Goal: Task Accomplishment & Management: Use online tool/utility

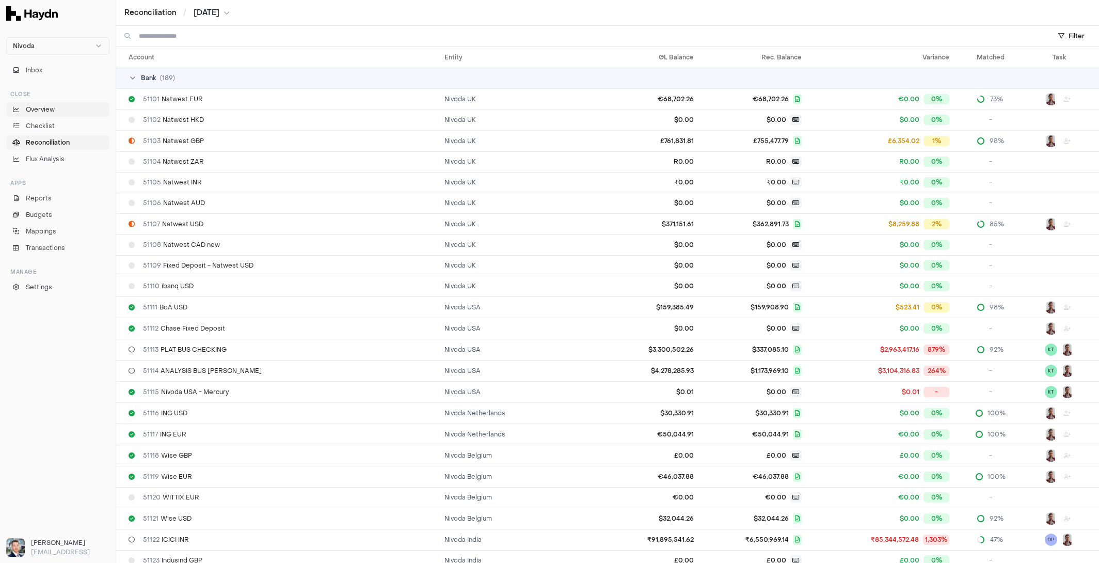
click at [54, 108] on span "Overview" at bounding box center [40, 109] width 29 height 9
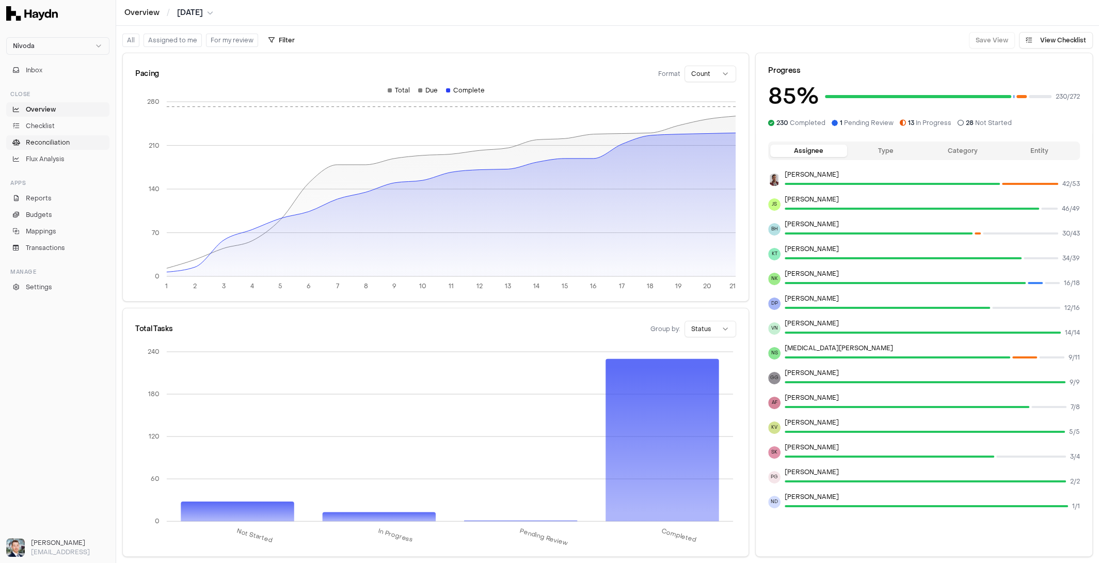
click at [47, 146] on span "Reconciliation" at bounding box center [48, 142] width 44 height 9
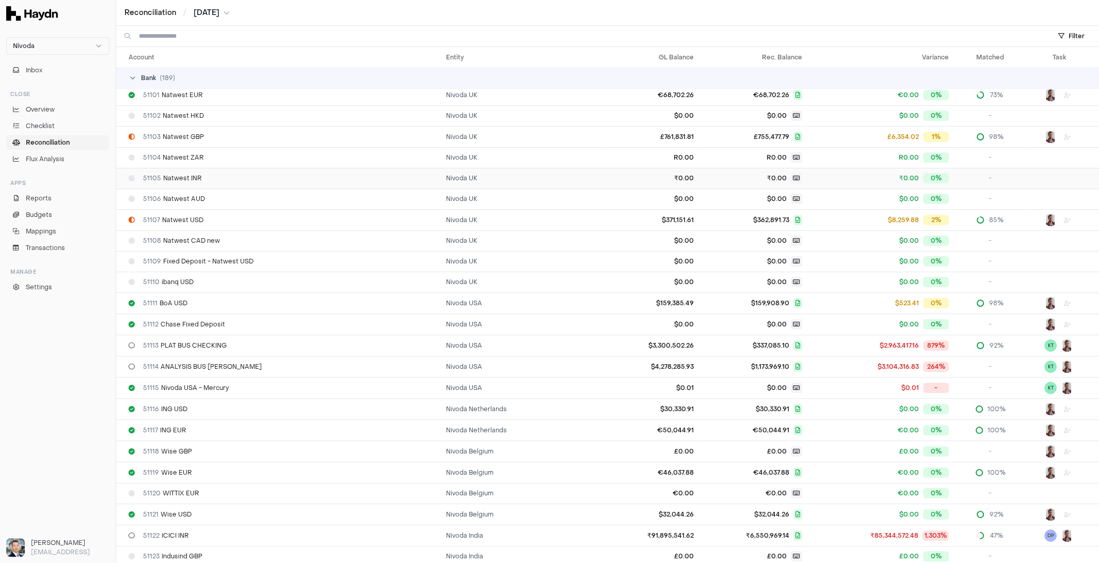
scroll to position [7, 0]
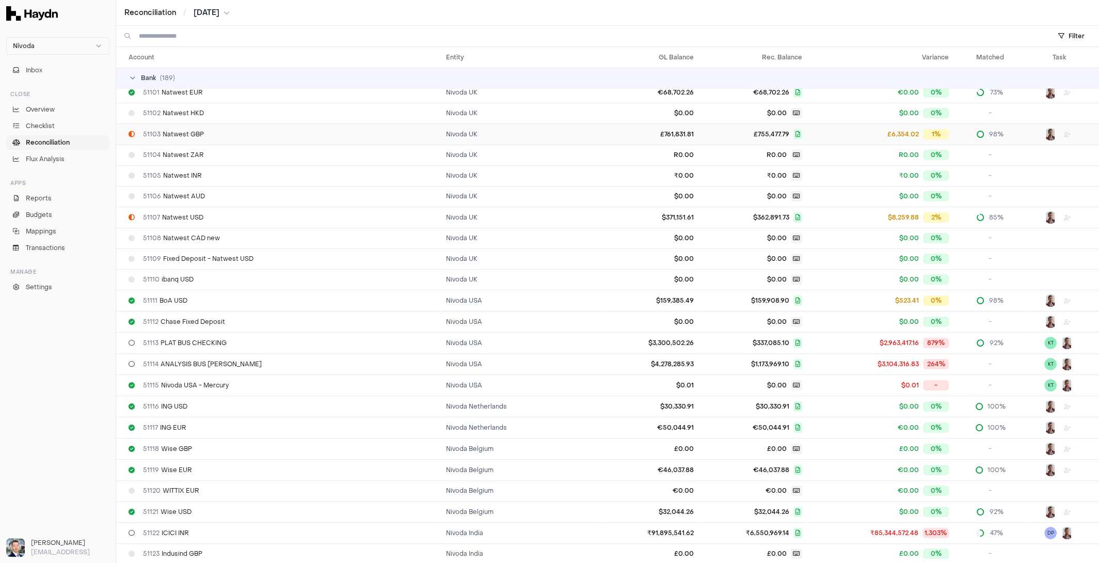
click at [357, 136] on div "51103 Natwest GBP" at bounding box center [283, 134] width 309 height 8
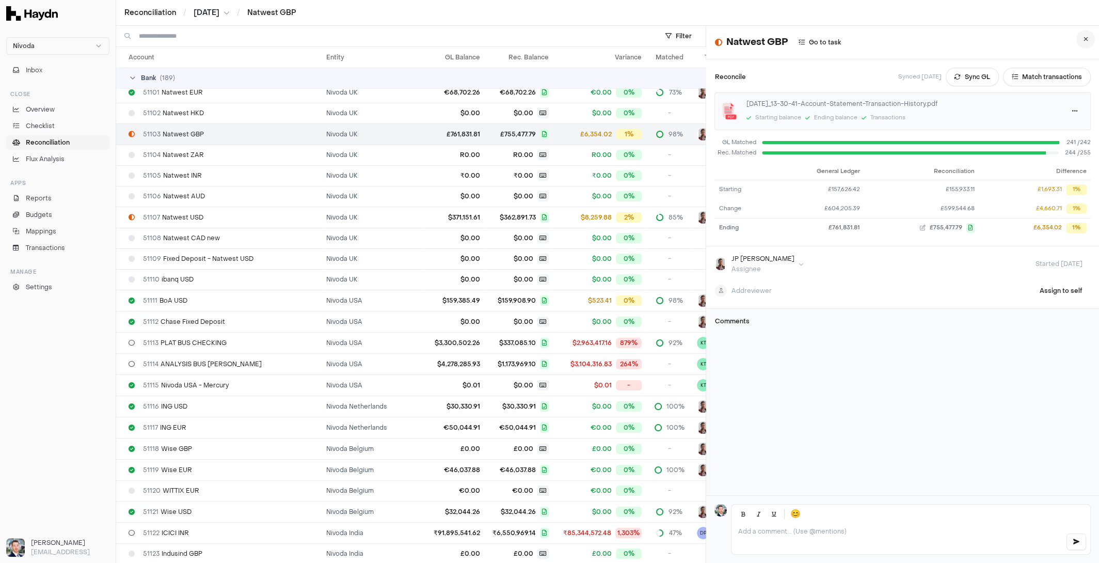
click at [1086, 33] on button at bounding box center [1085, 39] width 19 height 19
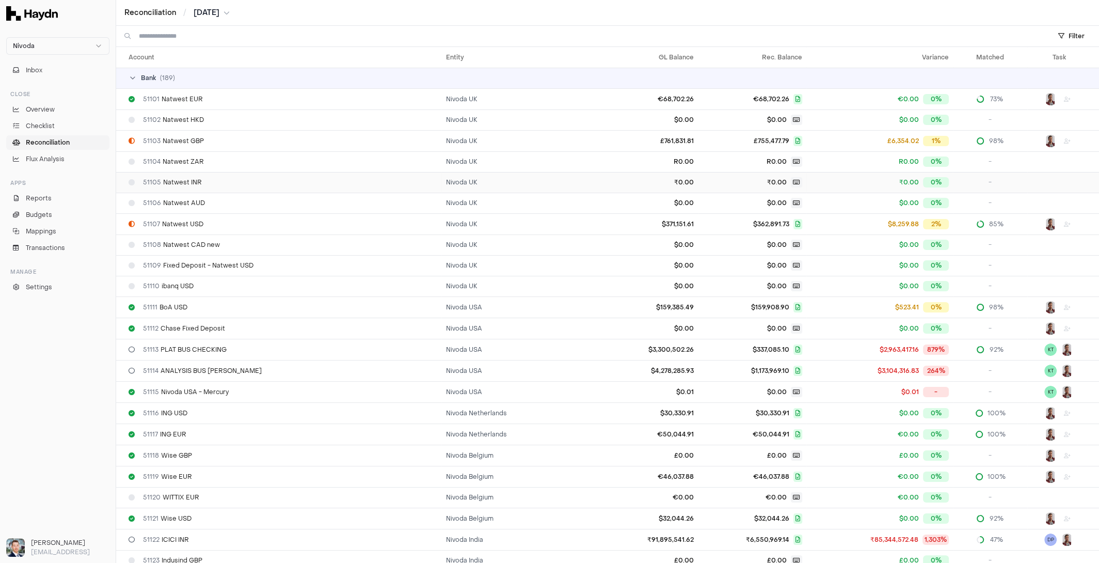
scroll to position [1, 0]
click at [462, 251] on td "Nivoda UK" at bounding box center [520, 243] width 158 height 21
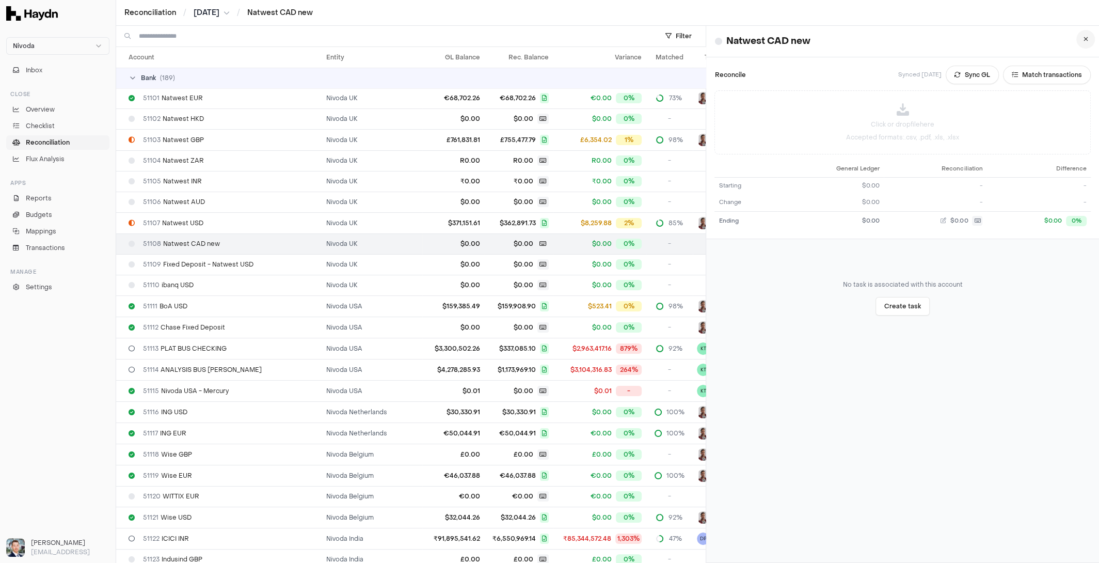
click at [1085, 34] on button at bounding box center [1085, 39] width 19 height 19
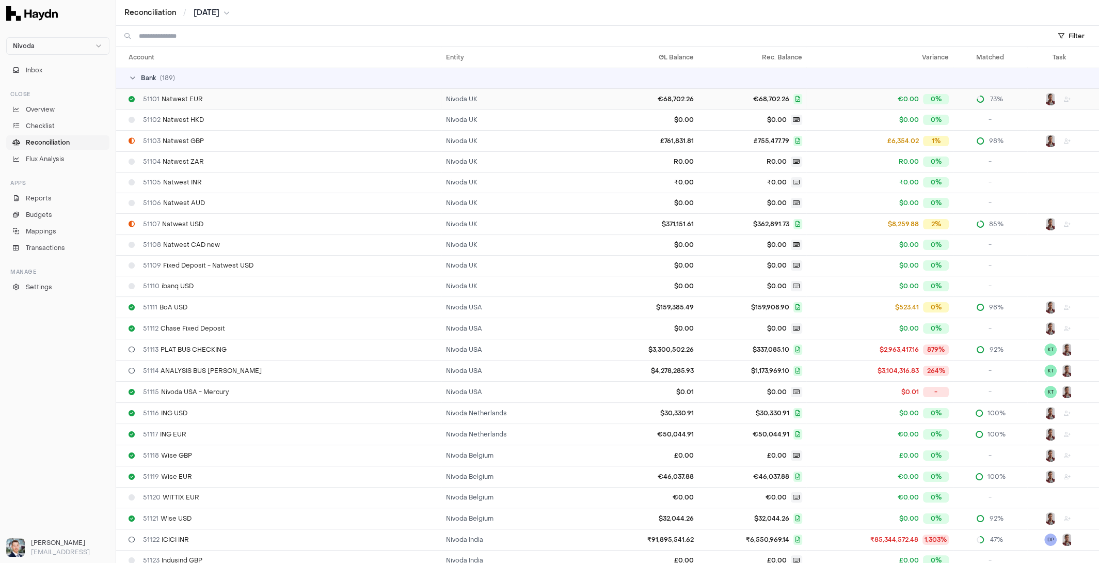
click at [492, 98] on td "Nivoda UK" at bounding box center [520, 98] width 158 height 21
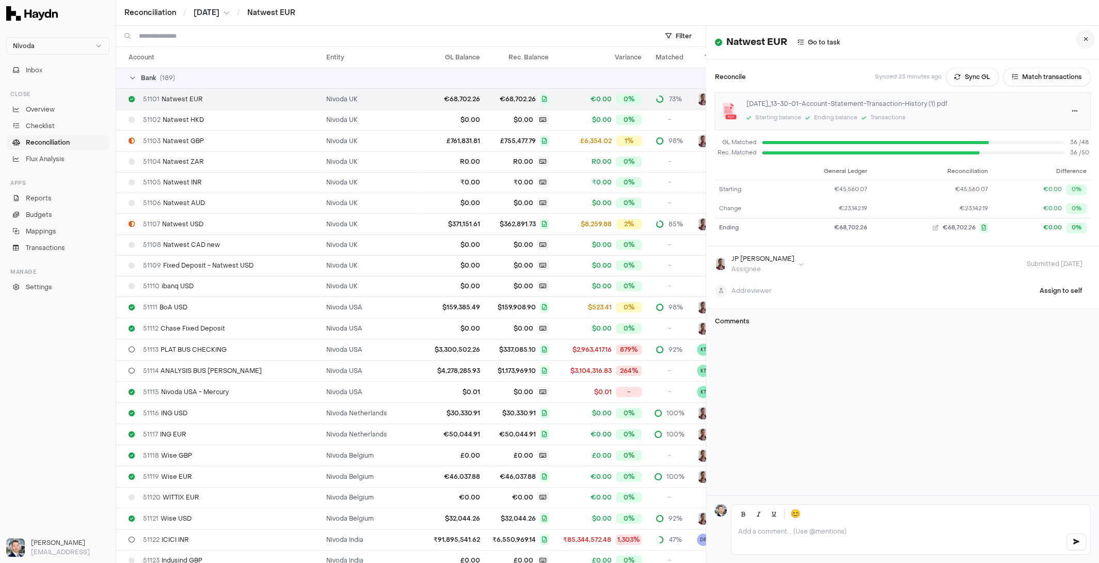
click at [1089, 42] on button at bounding box center [1085, 39] width 19 height 19
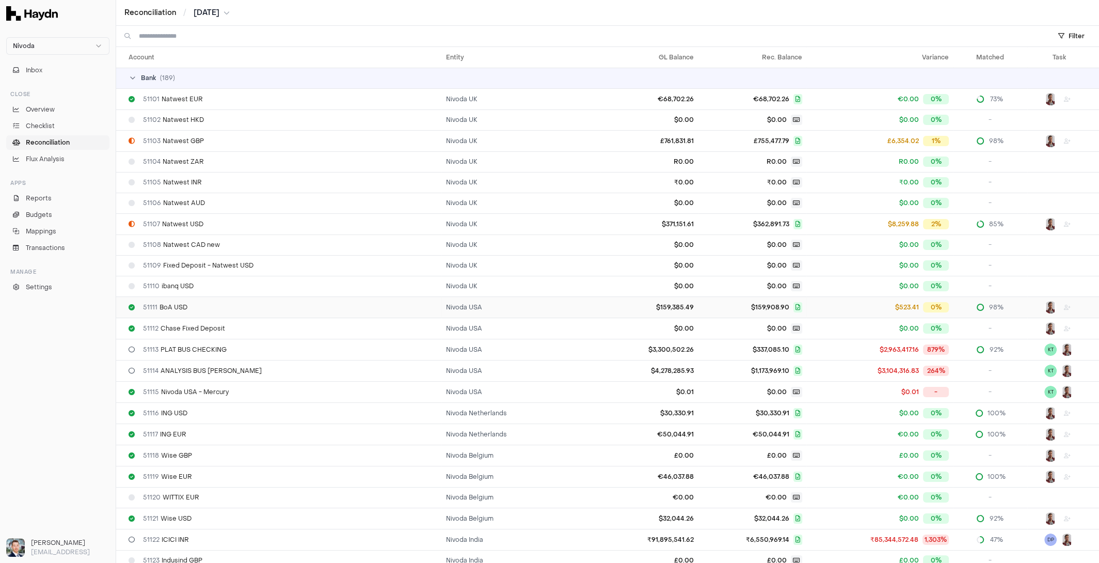
click at [621, 304] on td "$159,385.49" at bounding box center [649, 306] width 98 height 21
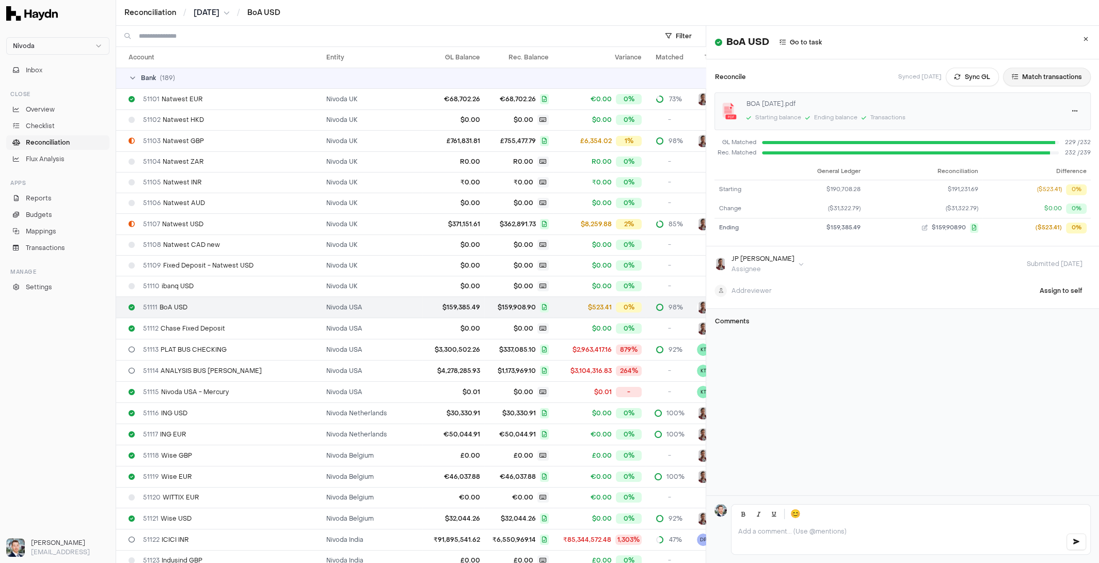
click at [1043, 81] on button "Match transactions" at bounding box center [1047, 77] width 88 height 19
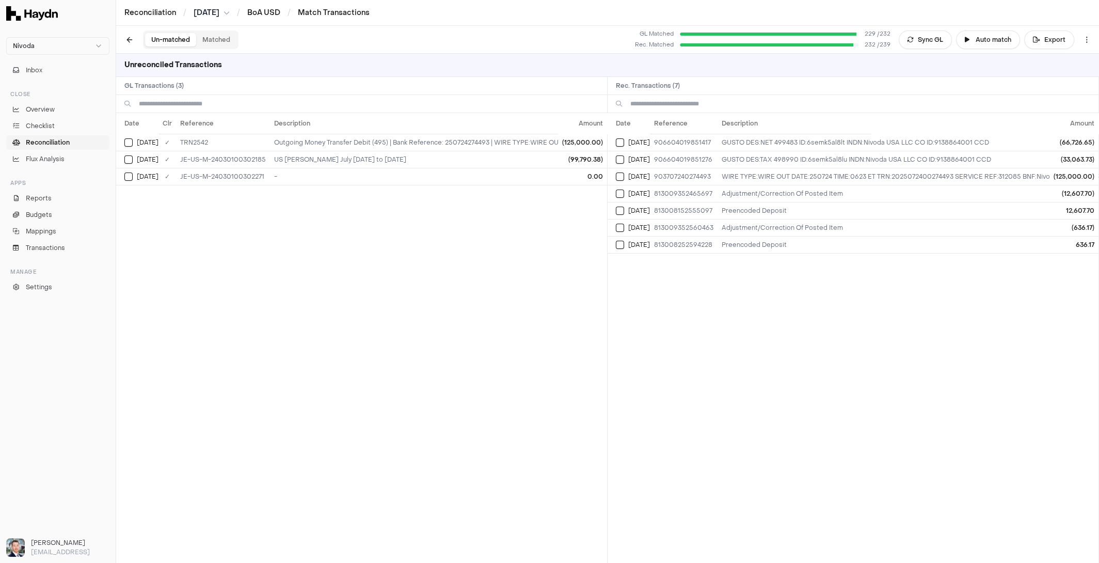
click at [216, 44] on button "Matched" at bounding box center [216, 39] width 40 height 13
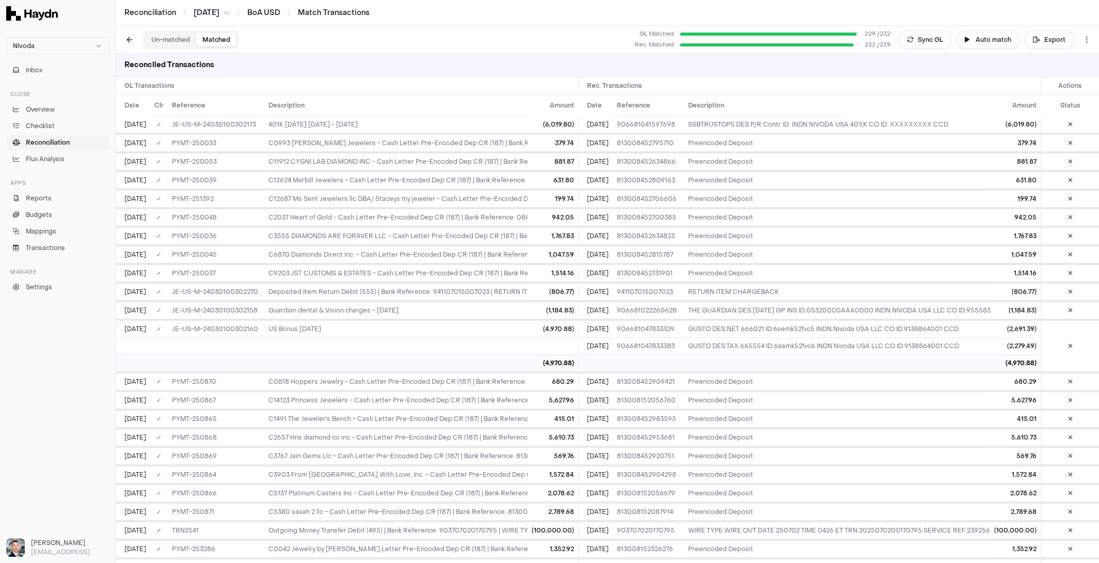
click at [164, 40] on button "Un-matched" at bounding box center [170, 39] width 51 height 13
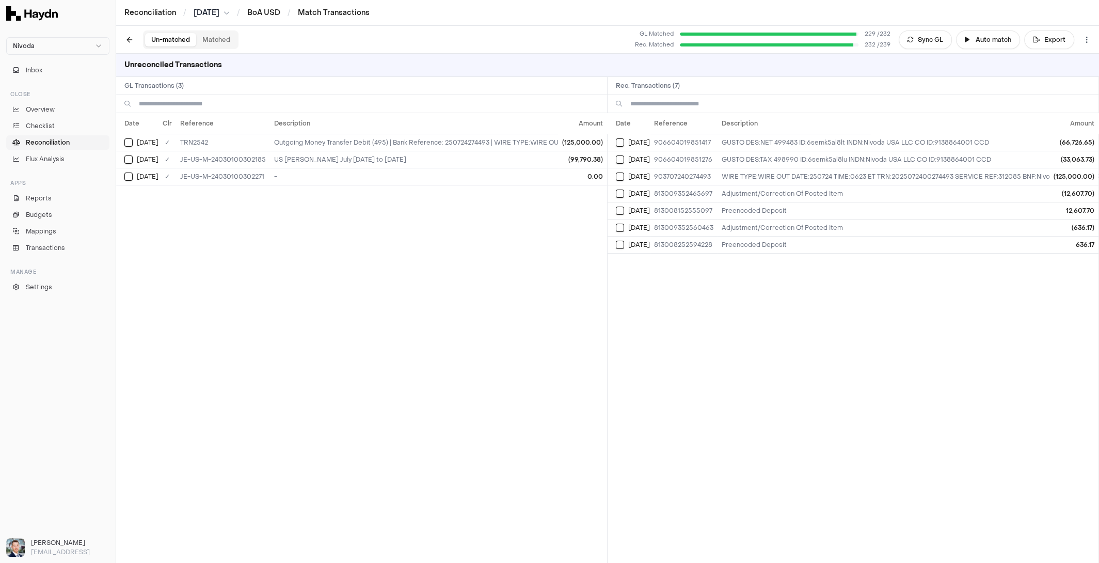
click at [74, 141] on link "Reconciliation" at bounding box center [57, 142] width 103 height 14
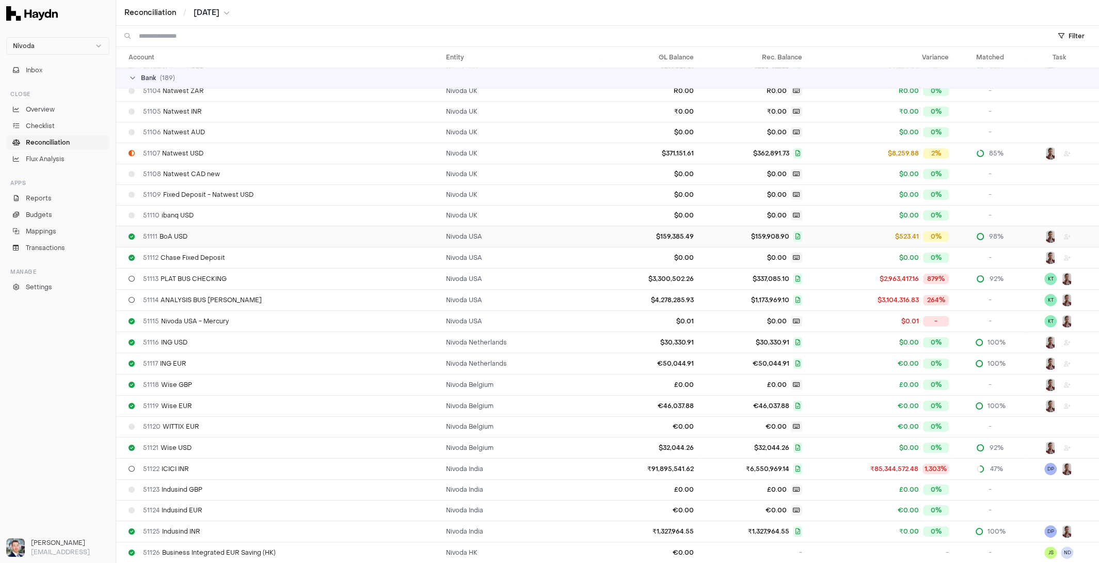
scroll to position [83, 0]
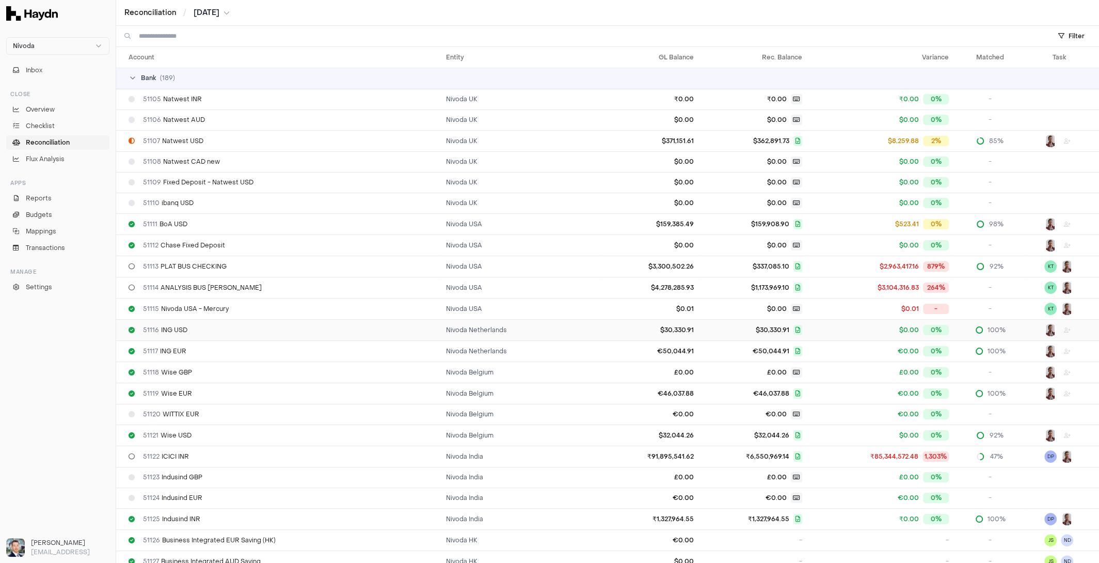
click at [509, 328] on td "Nivoda Netherlands" at bounding box center [520, 329] width 158 height 21
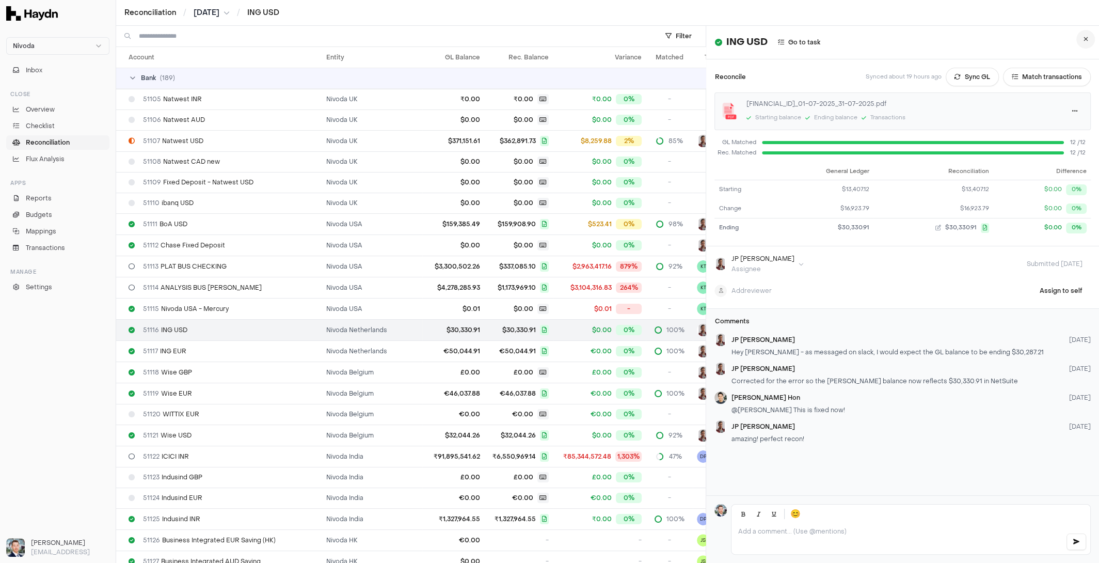
click at [1088, 38] on button at bounding box center [1085, 39] width 19 height 19
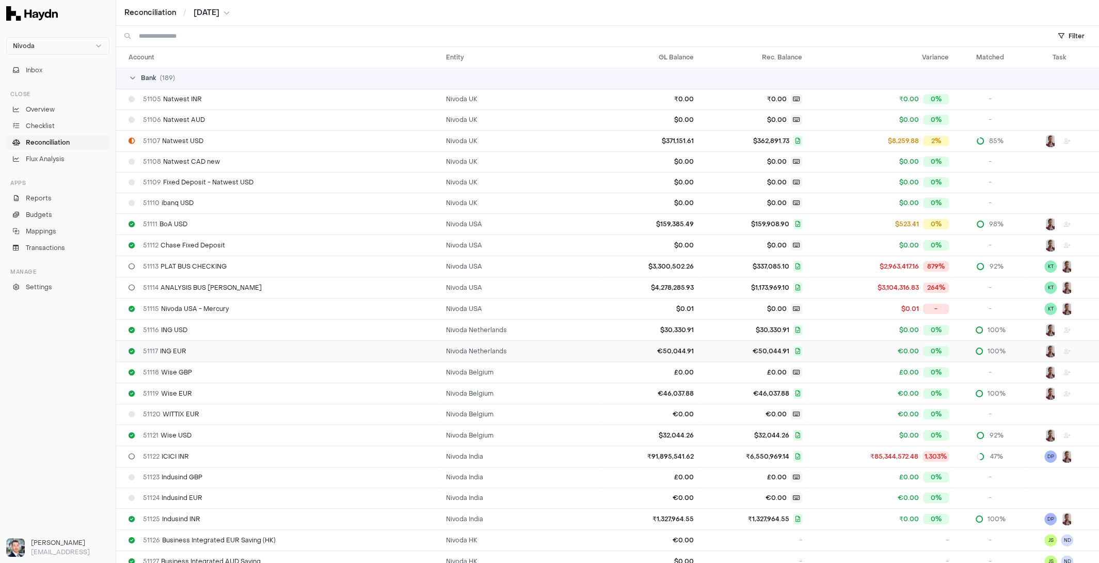
click at [702, 349] on span "€50,044.91" at bounding box center [752, 351] width 100 height 10
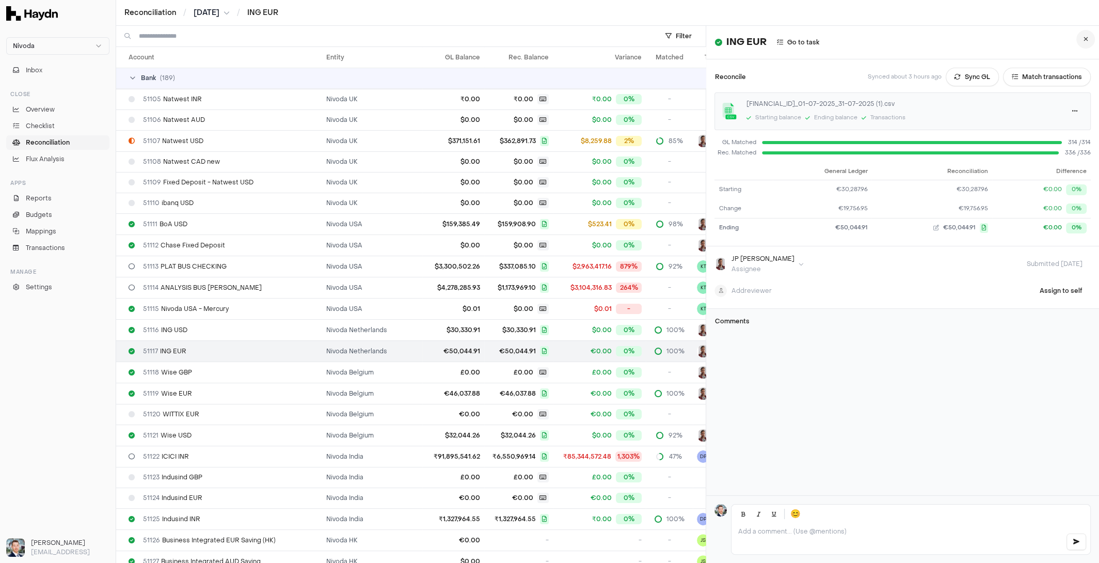
click at [1084, 37] on icon at bounding box center [1086, 39] width 5 height 6
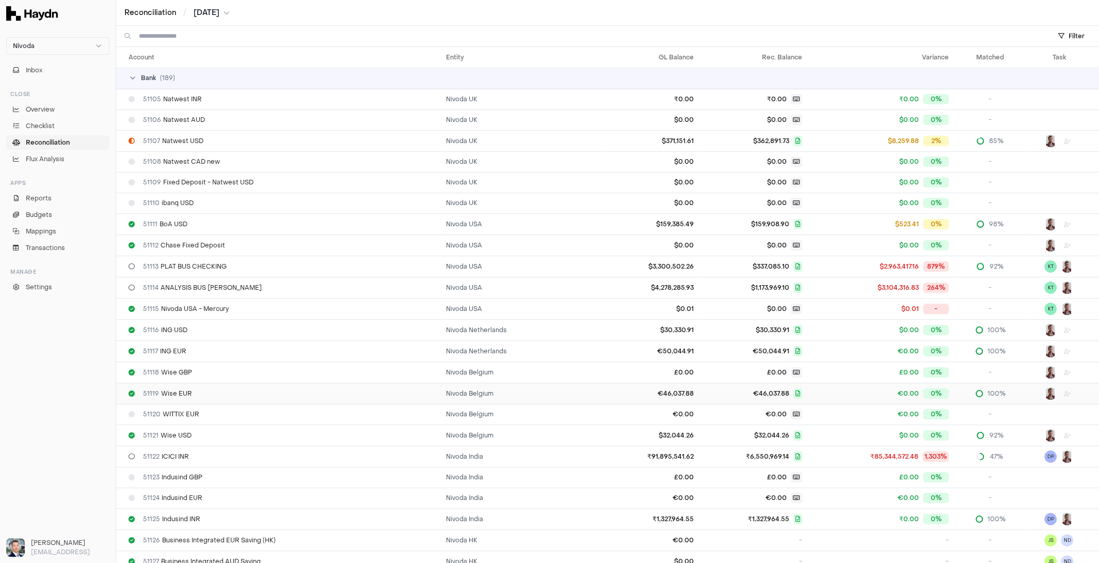
click at [641, 390] on td "€46,037.88" at bounding box center [649, 393] width 98 height 21
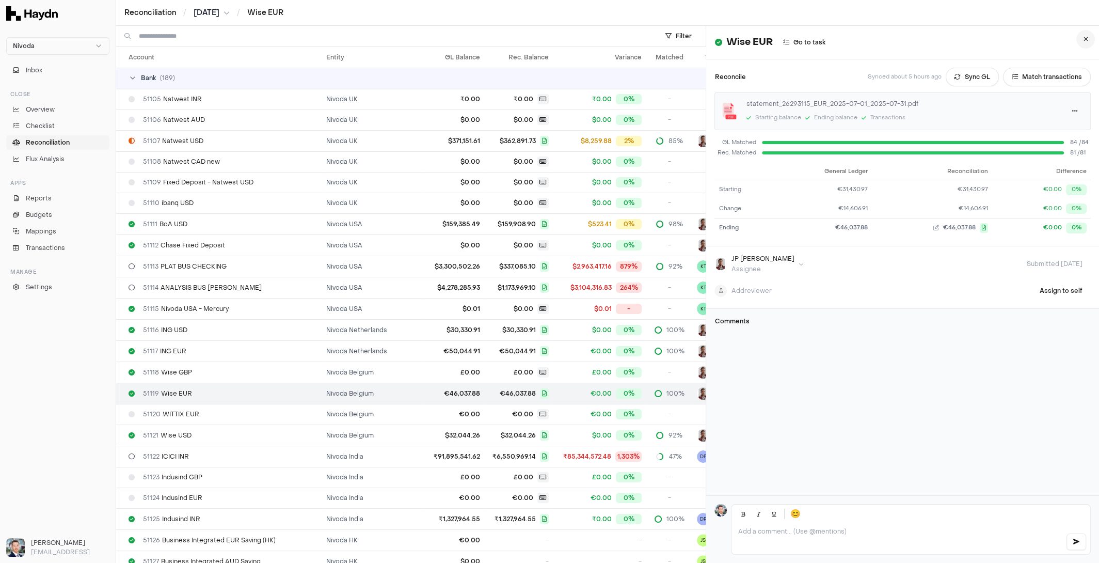
click at [1082, 40] on button at bounding box center [1085, 39] width 19 height 19
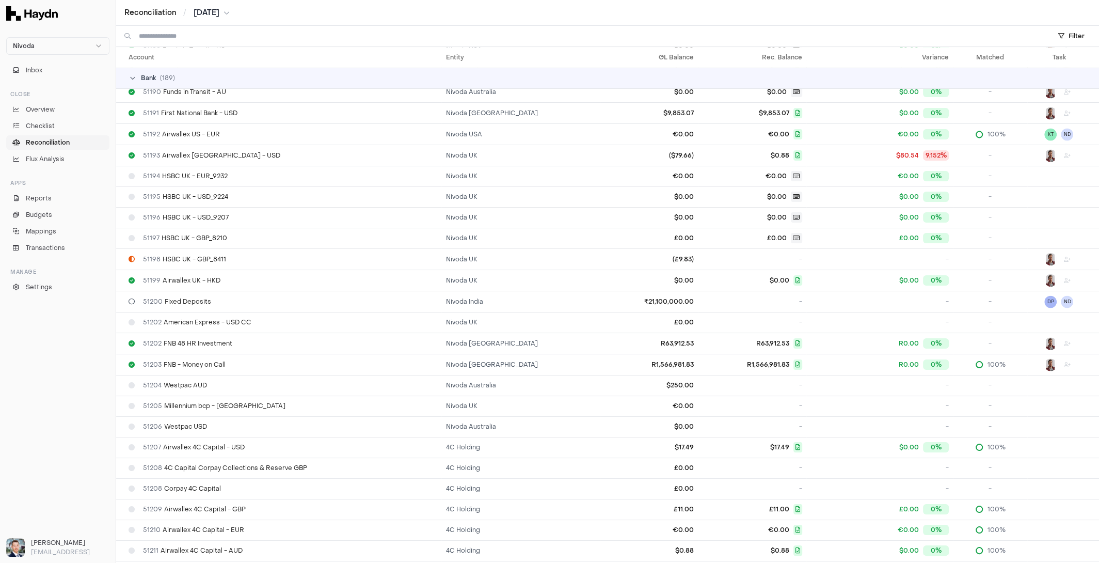
scroll to position [2034, 0]
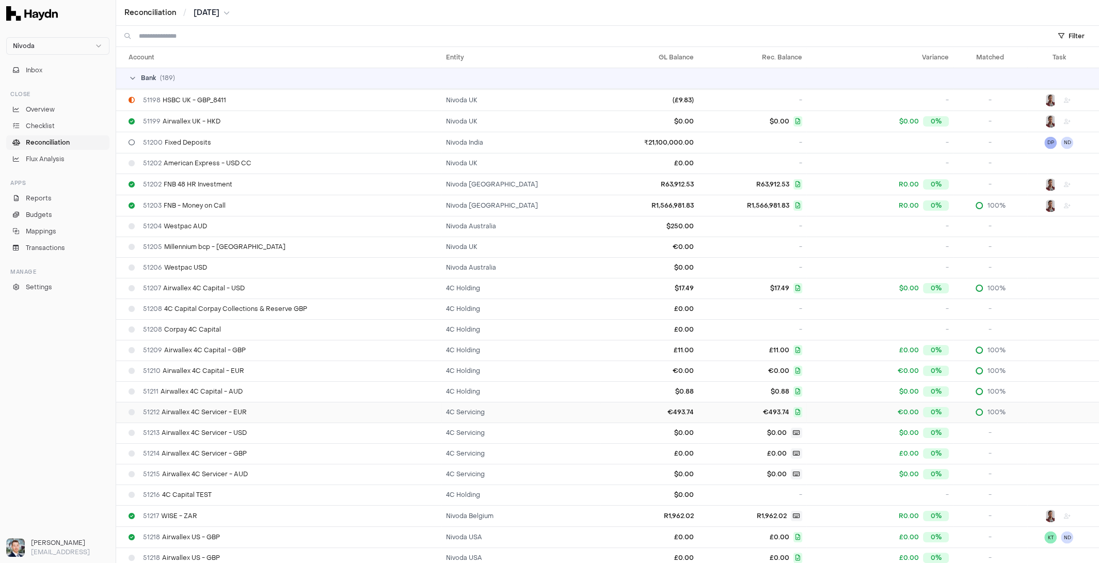
click at [607, 402] on td "€493.74" at bounding box center [649, 412] width 98 height 21
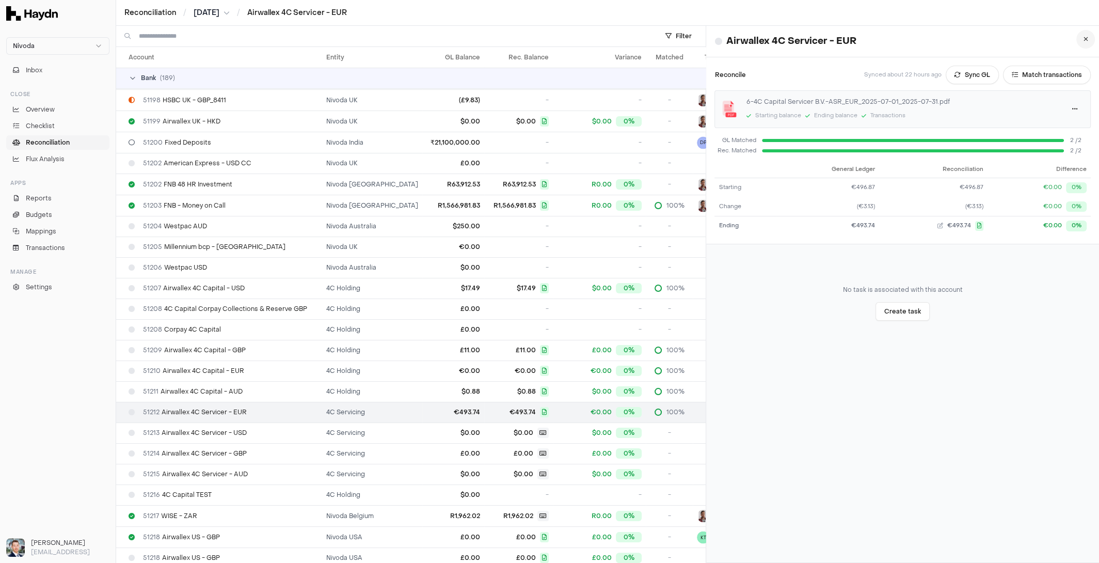
click at [1085, 41] on icon at bounding box center [1086, 39] width 5 height 6
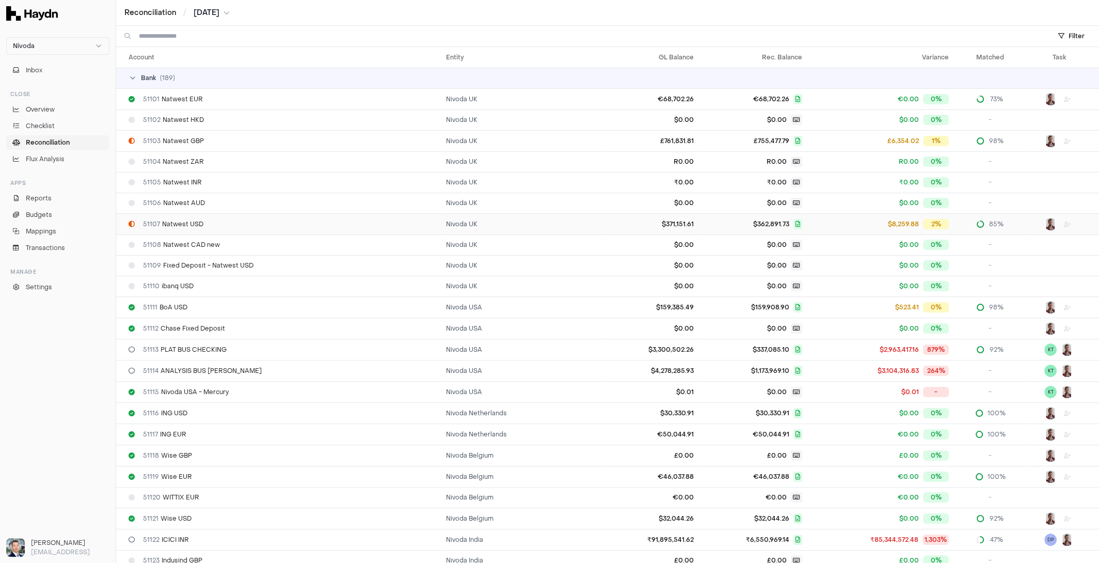
click at [698, 216] on td "$362,891.73" at bounding box center [752, 223] width 108 height 21
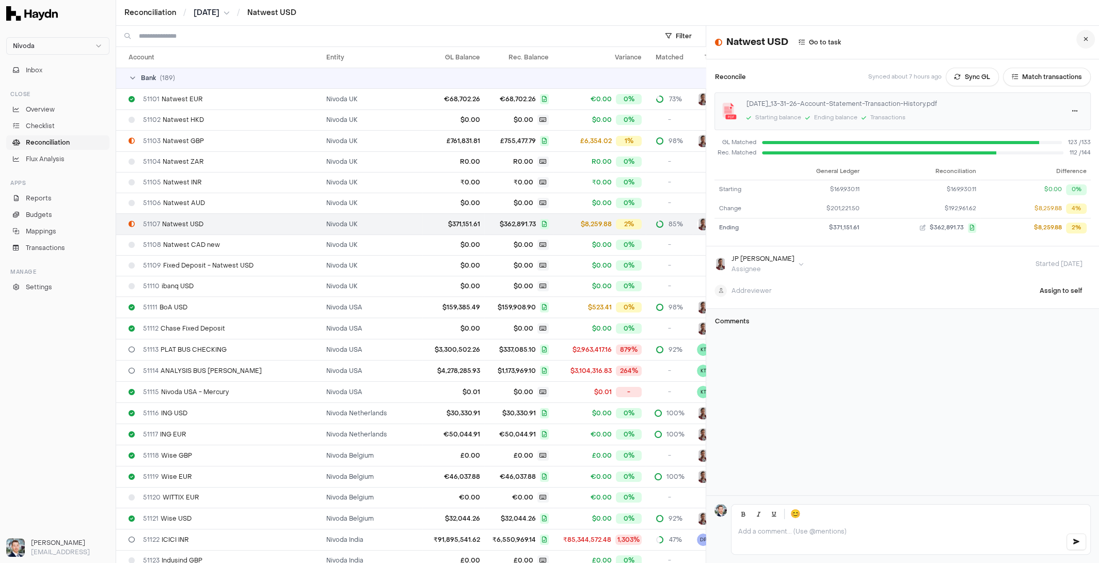
click at [1085, 39] on icon at bounding box center [1086, 39] width 5 height 6
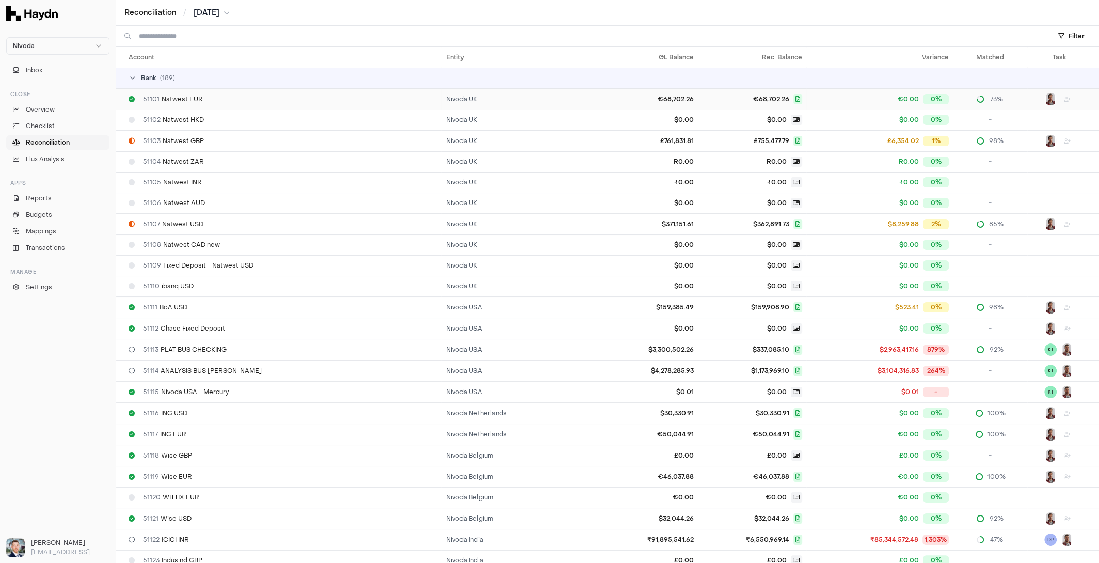
click at [216, 102] on div "51101 Natwest EUR" at bounding box center [283, 99] width 309 height 8
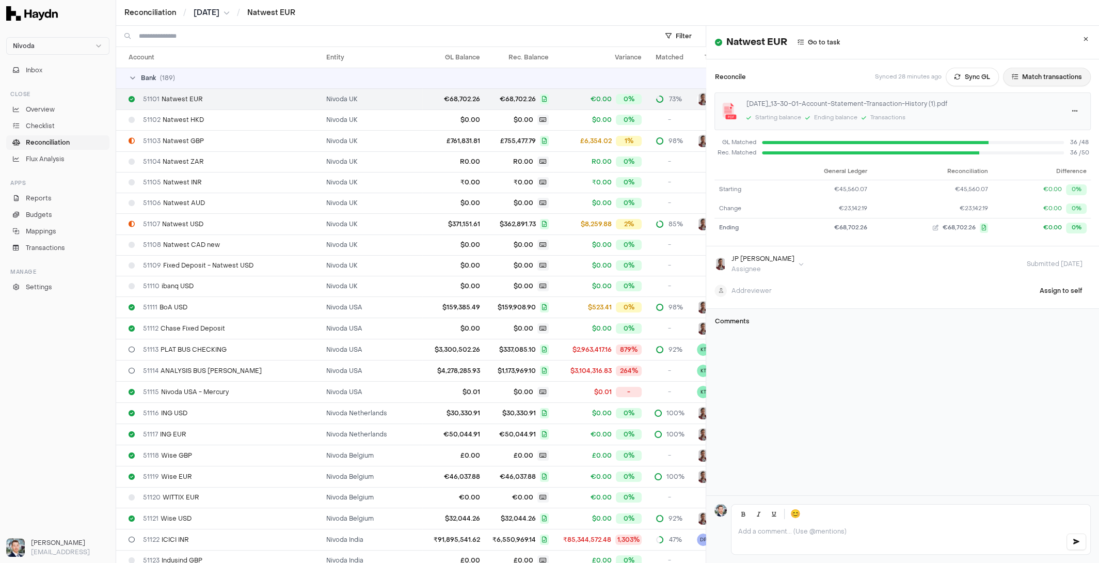
click at [1046, 73] on button "Match transactions" at bounding box center [1047, 77] width 88 height 19
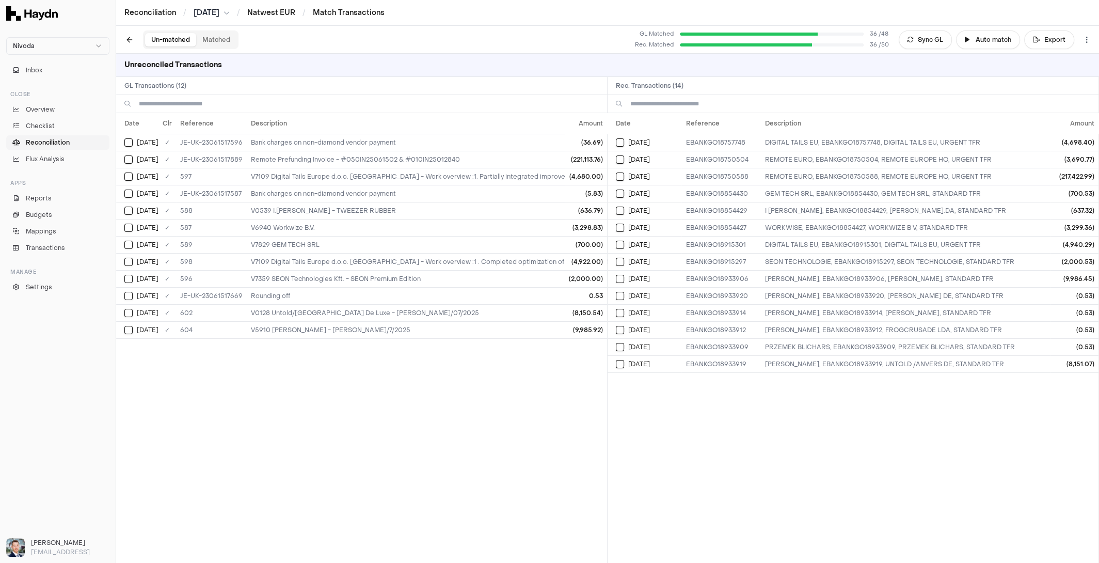
click at [39, 142] on span "Reconciliation" at bounding box center [48, 142] width 44 height 9
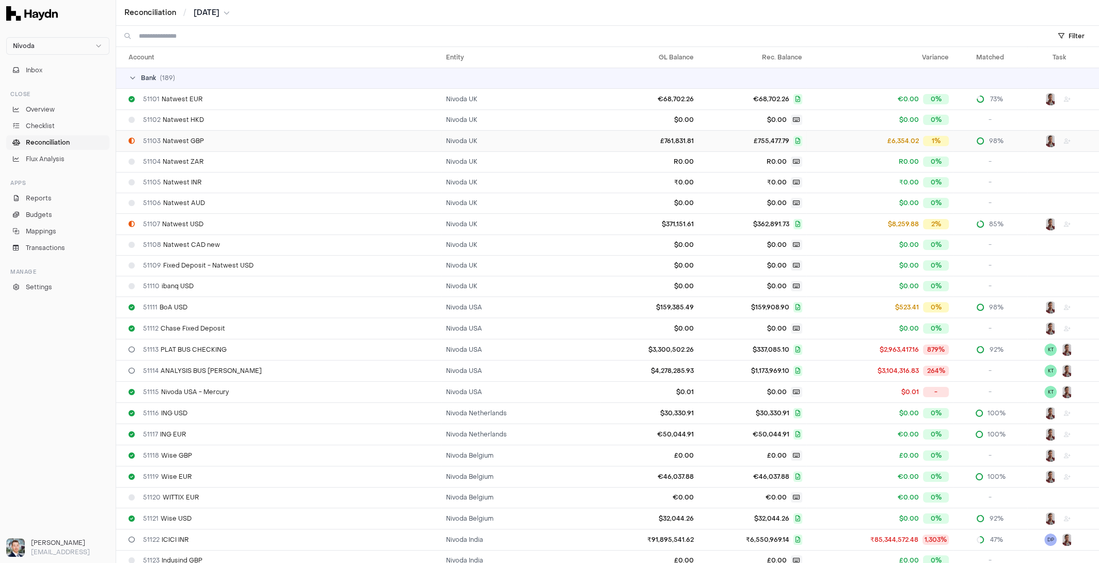
click at [387, 139] on div "51103 Natwest GBP" at bounding box center [283, 141] width 309 height 8
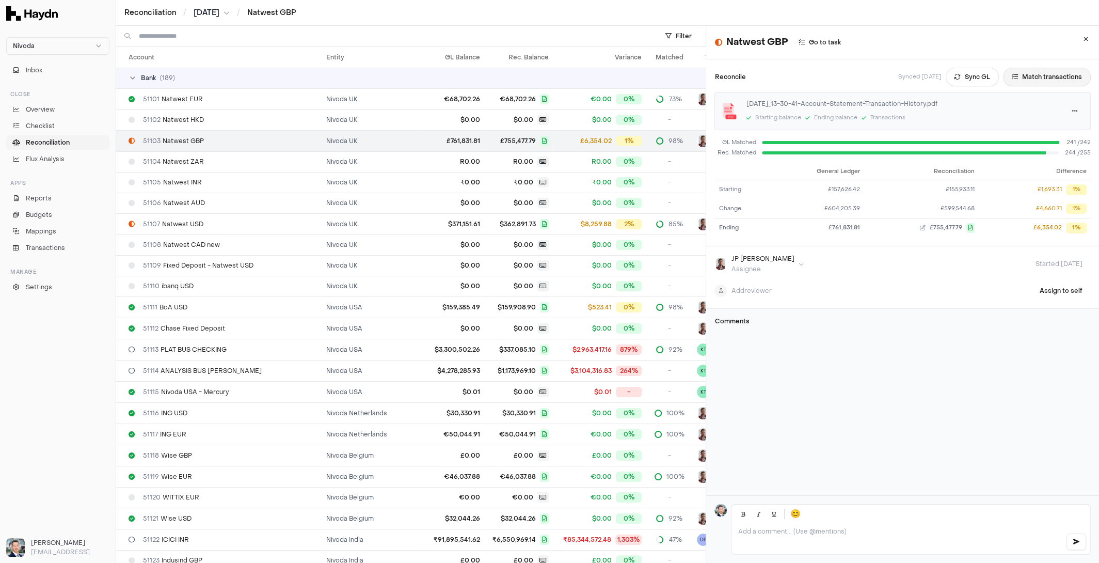
click at [1034, 72] on button "Match transactions" at bounding box center [1047, 77] width 88 height 19
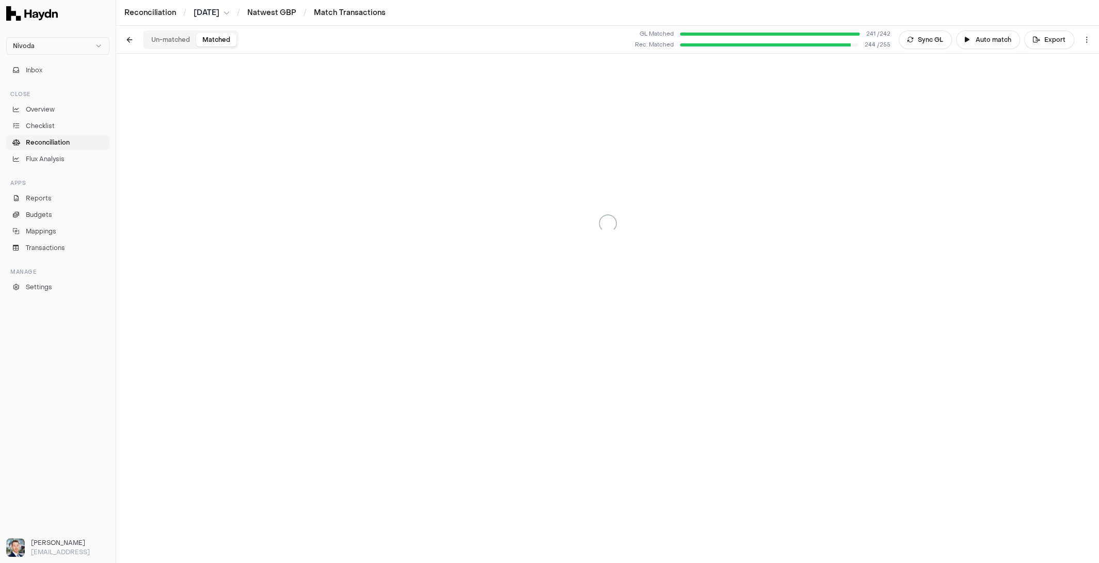
click at [218, 43] on button "Matched" at bounding box center [216, 39] width 40 height 13
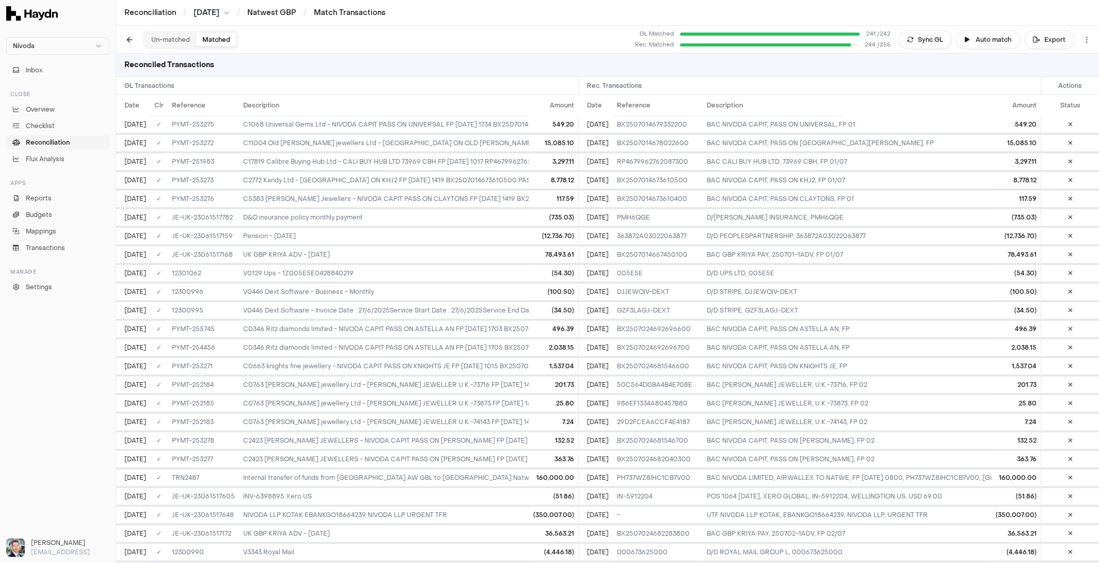
click at [164, 40] on button "Un-matched" at bounding box center [170, 39] width 51 height 13
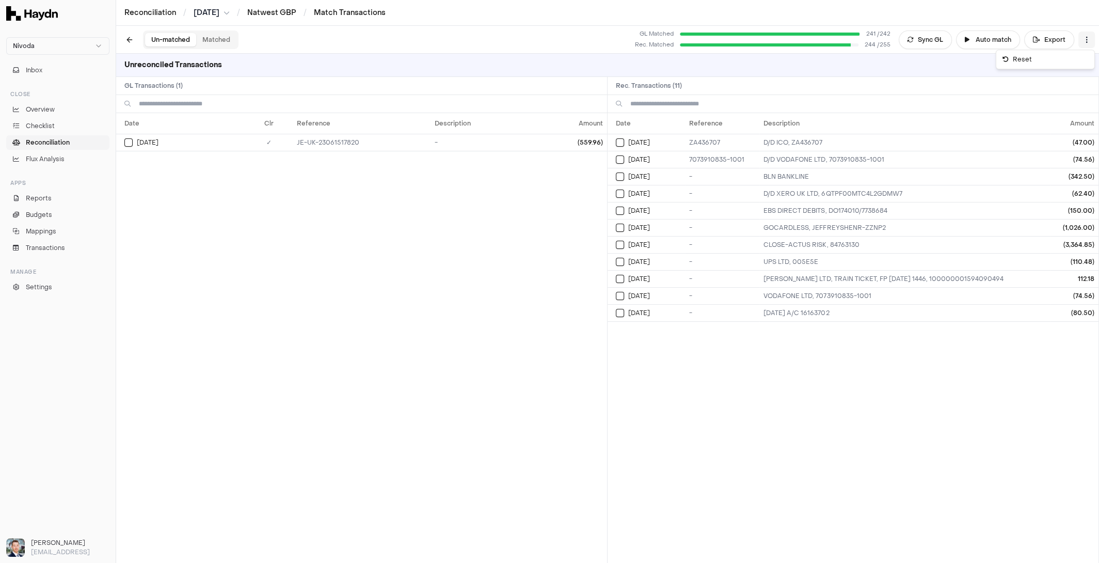
click at [1092, 42] on html "Nivoda Inbox Close Overview Checklist Reconciliation Flux Analysis Apps Reports…" at bounding box center [549, 281] width 1099 height 563
click at [1033, 57] on div "Reset" at bounding box center [1045, 59] width 94 height 14
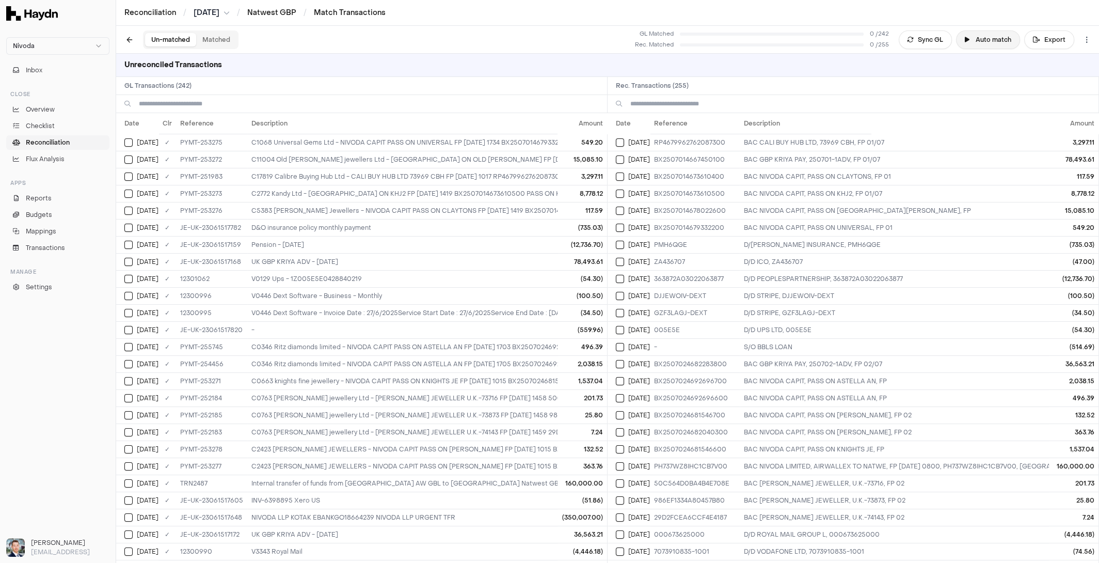
click at [975, 35] on button "Auto match" at bounding box center [988, 39] width 64 height 19
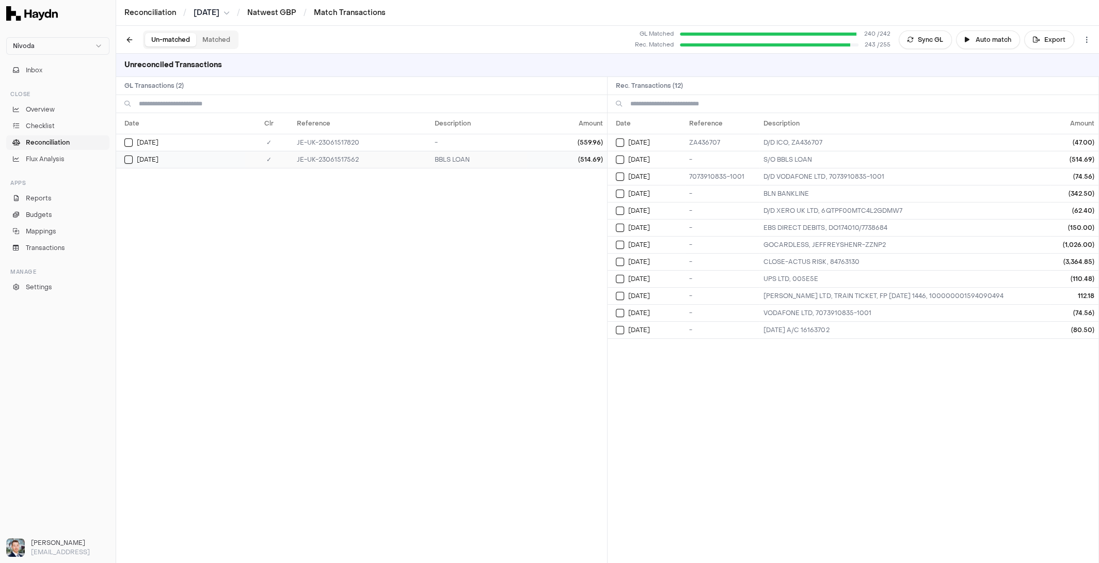
click at [128, 158] on button "Select GL transaction 7687730" at bounding box center [128, 159] width 8 height 8
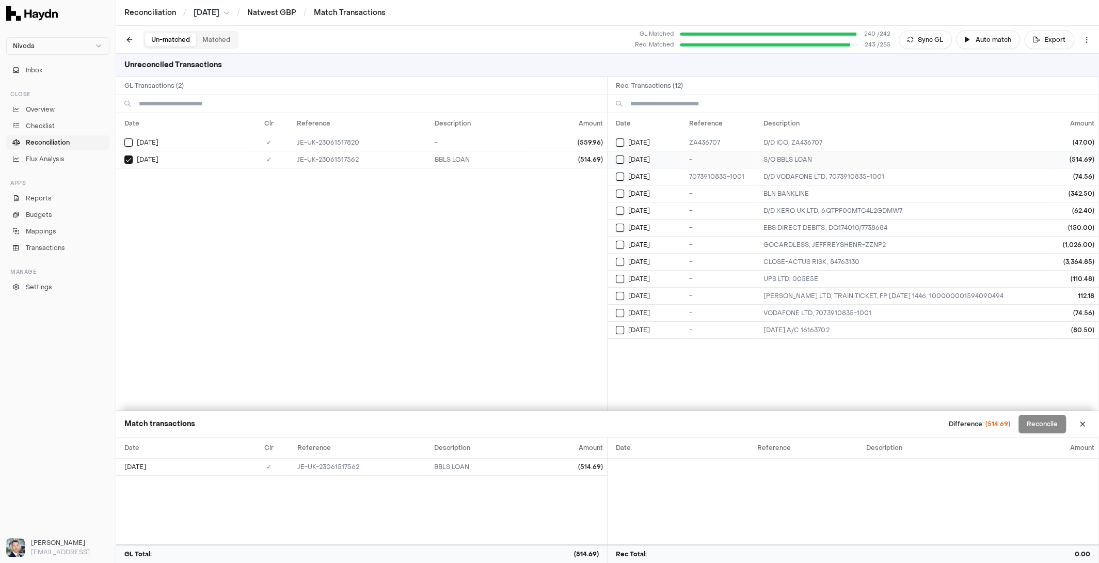
click at [619, 157] on button "Select reconciliation transaction 25940" at bounding box center [620, 159] width 8 height 8
click at [1039, 423] on button "Reconcile" at bounding box center [1042, 424] width 47 height 19
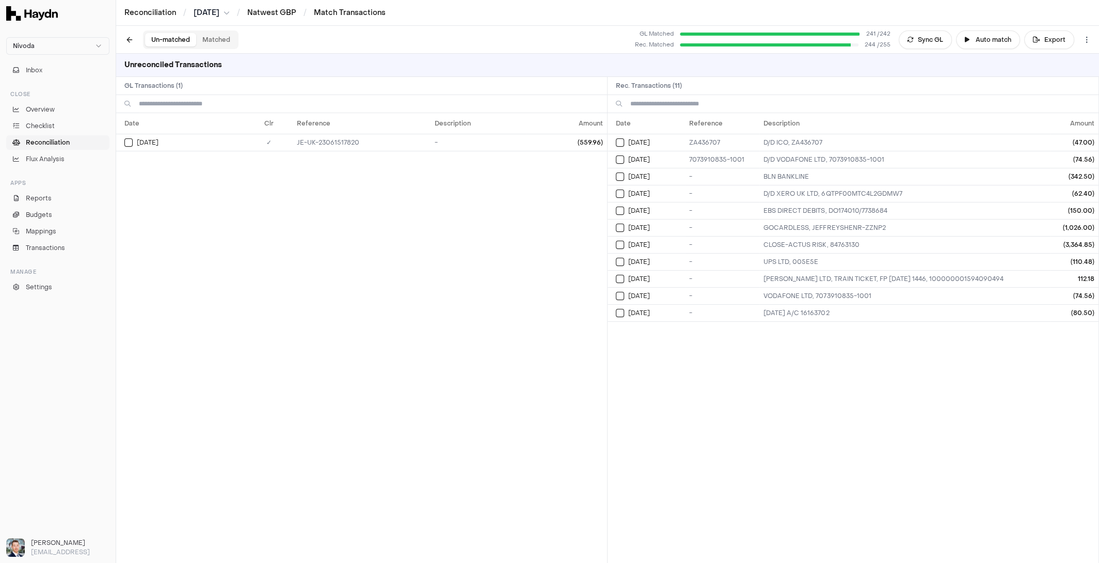
click at [217, 38] on button "Matched" at bounding box center [216, 39] width 40 height 13
